Goal: Transaction & Acquisition: Purchase product/service

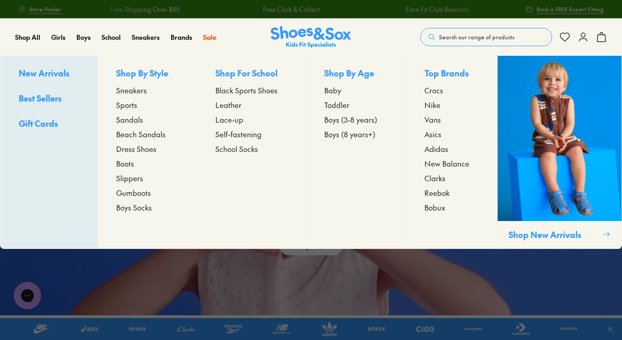
click at [134, 118] on span "Sandals" at bounding box center [129, 119] width 27 height 11
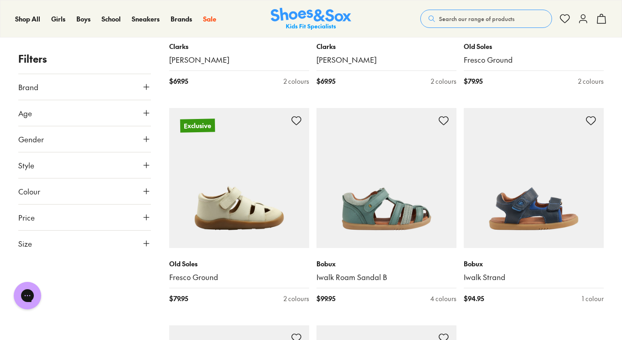
scroll to position [2060, 0]
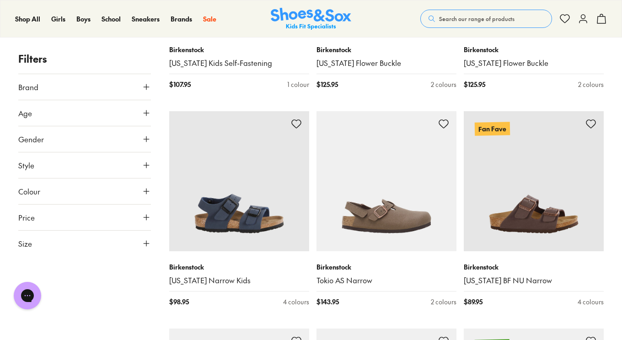
scroll to position [4042, 0]
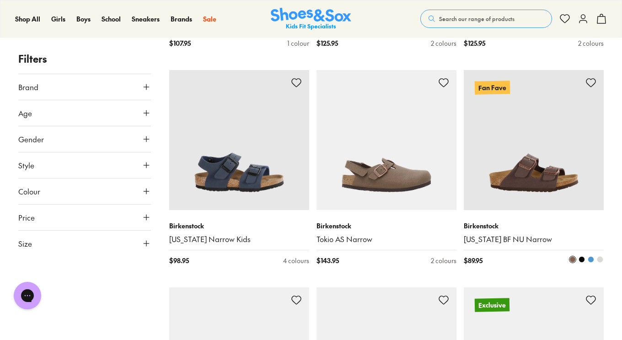
click at [555, 172] on img at bounding box center [534, 140] width 140 height 140
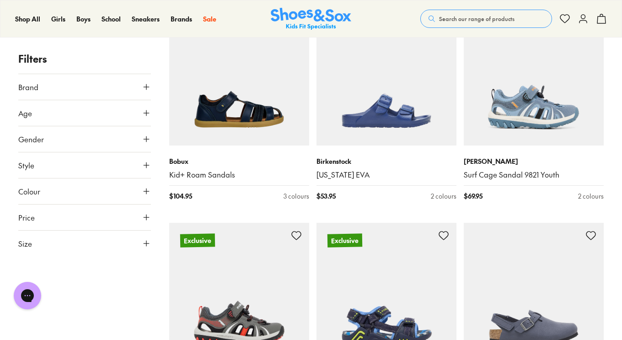
scroll to position [4312, 0]
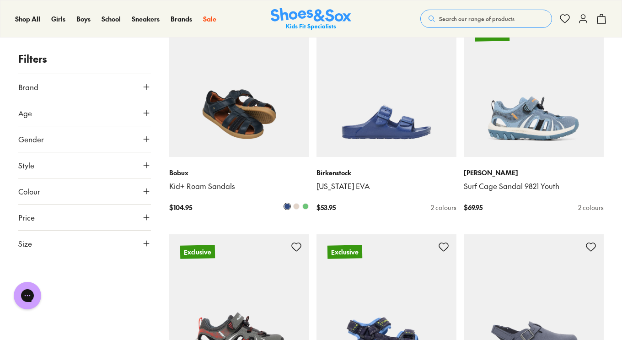
click at [232, 134] on img at bounding box center [239, 87] width 140 height 140
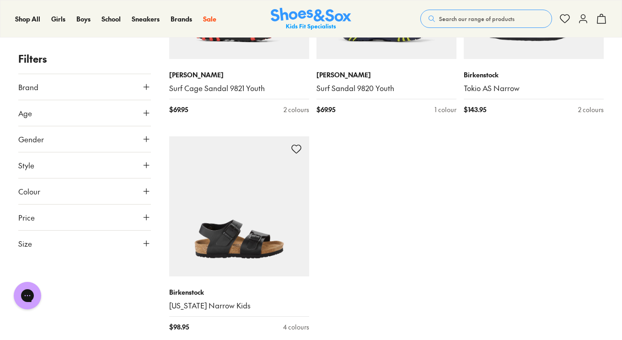
scroll to position [4653, 0]
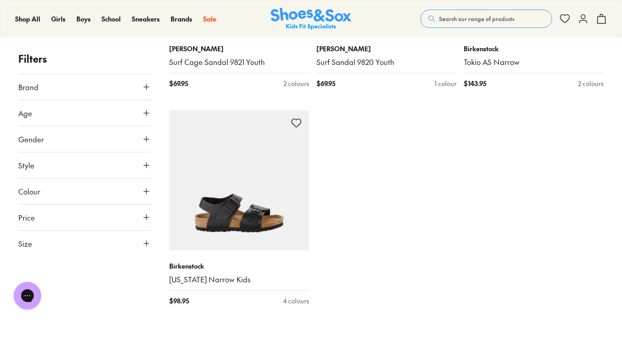
type input "***"
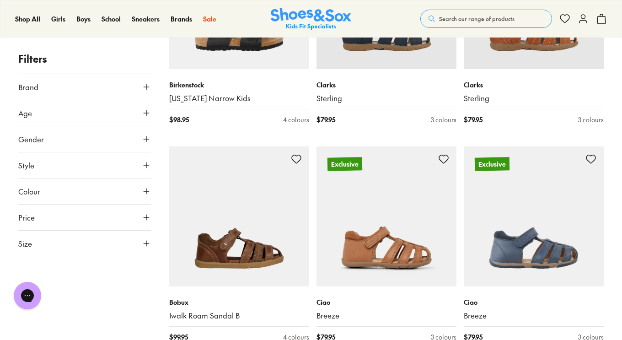
scroll to position [4892, 0]
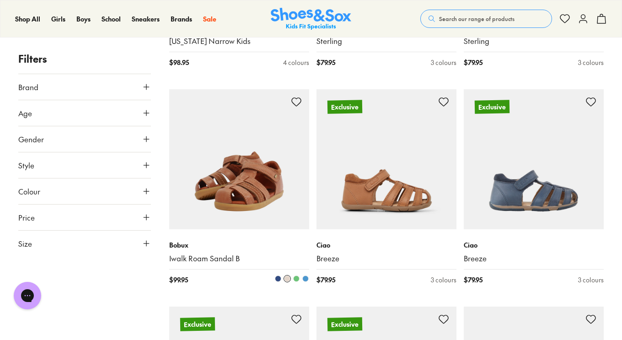
click at [254, 186] on img at bounding box center [239, 159] width 140 height 140
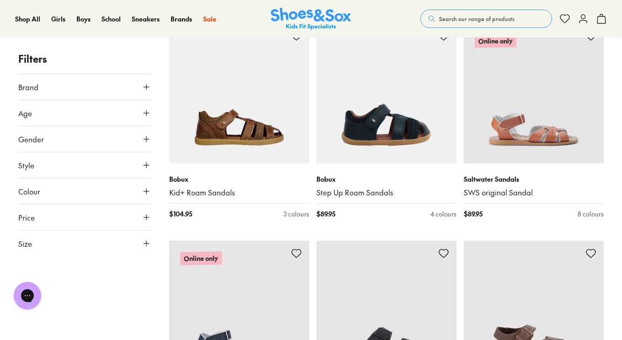
scroll to position [5408, 0]
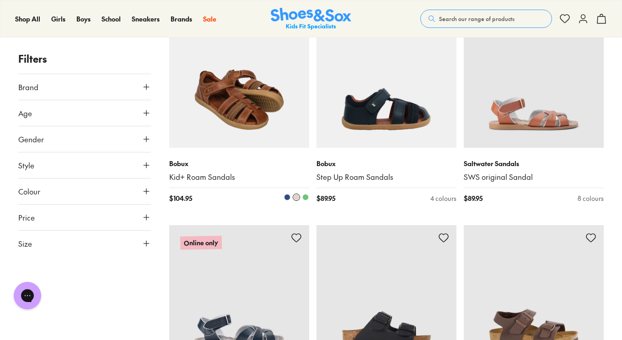
click at [248, 110] on img at bounding box center [239, 78] width 140 height 140
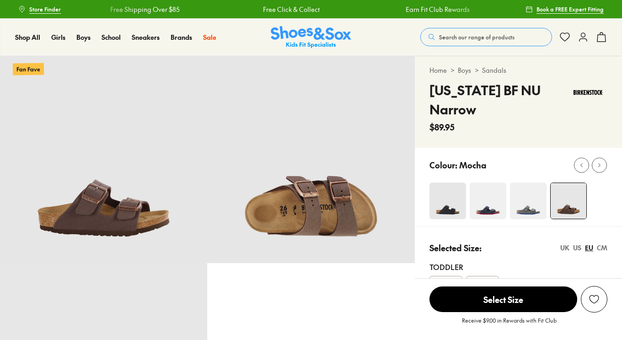
select select "*"
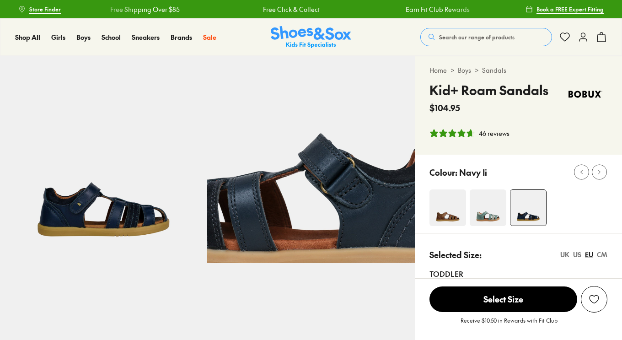
select select "*"
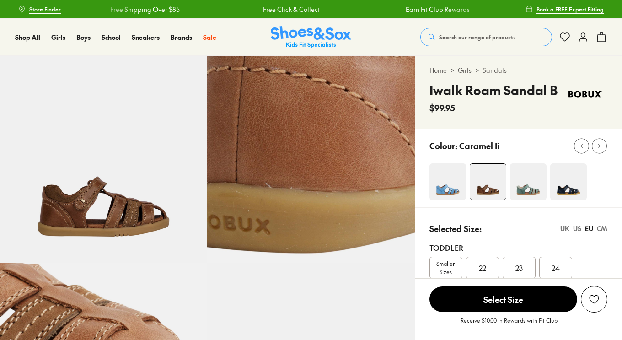
select select "*"
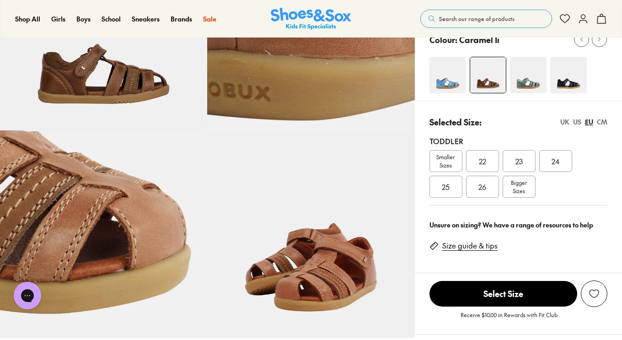
scroll to position [139, 0]
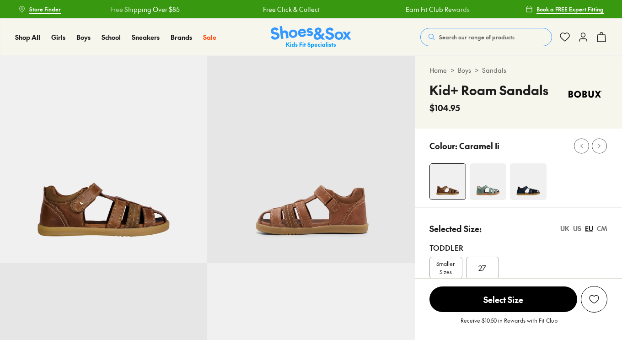
select select "*"
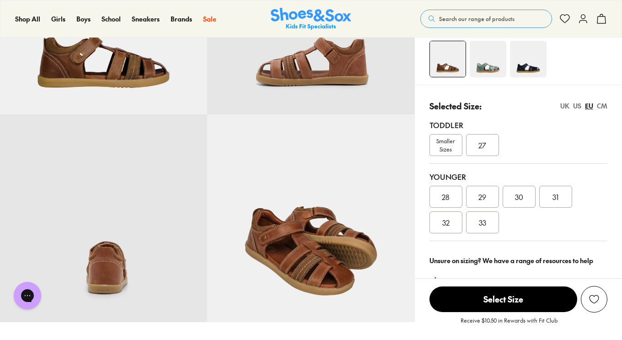
scroll to position [150, 0]
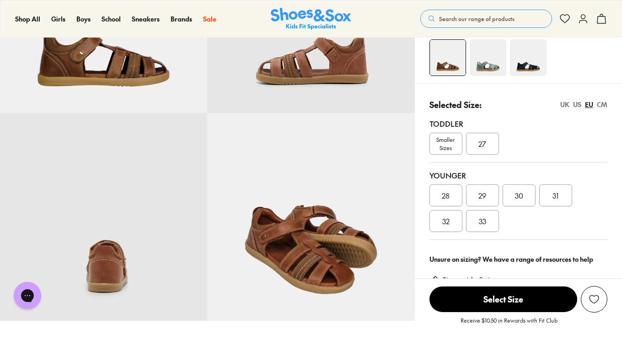
click at [487, 140] on div "27" at bounding box center [482, 144] width 33 height 22
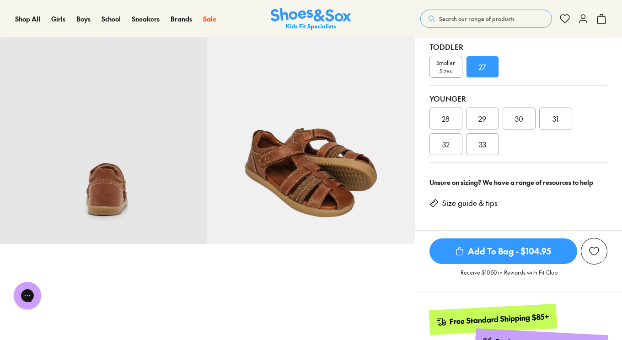
scroll to position [175, 0]
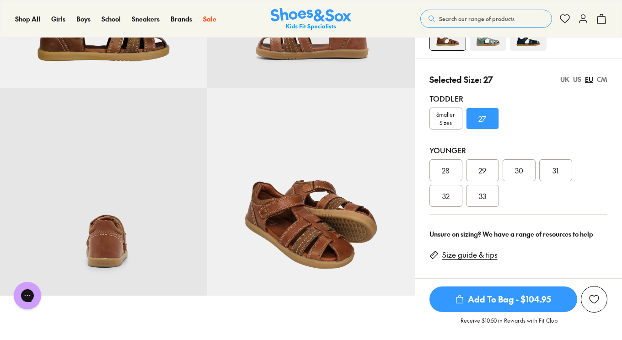
click at [505, 300] on span "Add To Bag - $104.95" at bounding box center [503, 299] width 148 height 26
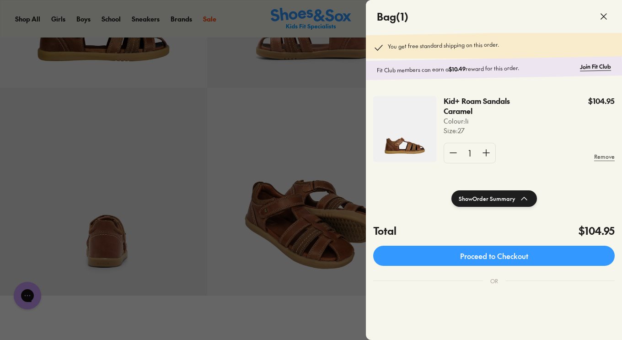
click at [243, 305] on div at bounding box center [311, 170] width 622 height 340
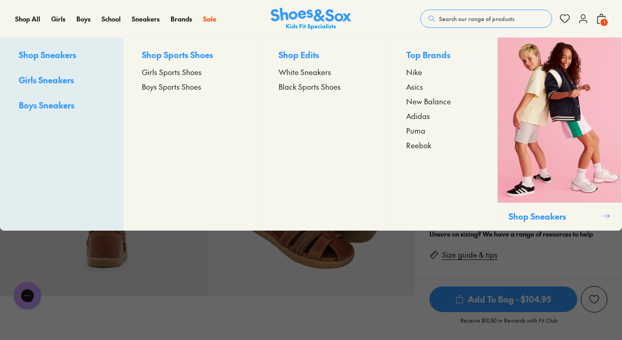
click at [178, 88] on span "Boys Sports Shoes" at bounding box center [171, 86] width 59 height 11
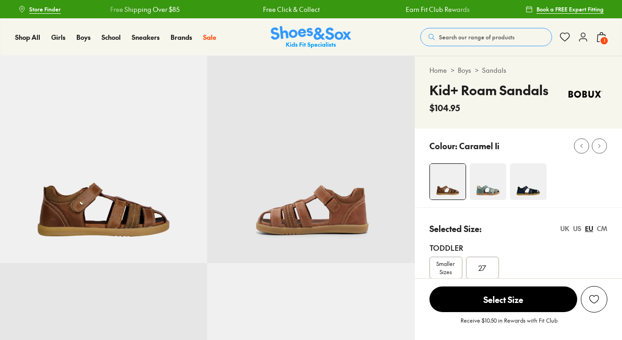
select select "*"
